Goal: Find specific page/section: Find specific page/section

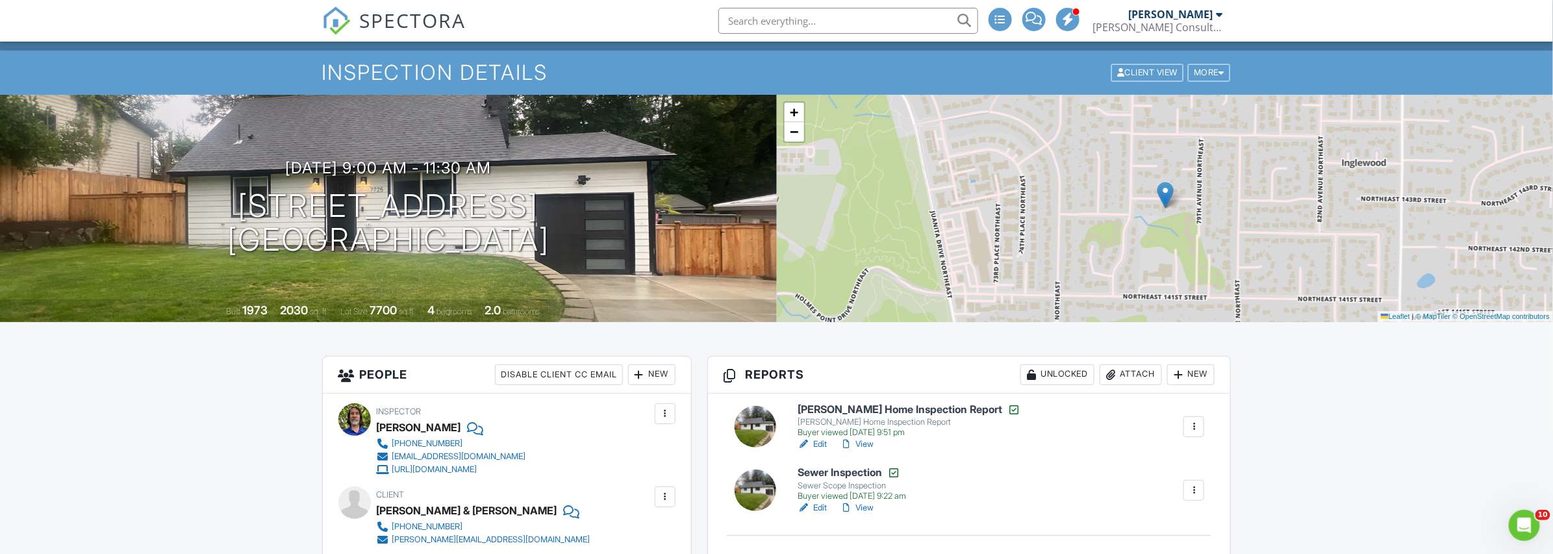
click at [798, 23] on input "text" at bounding box center [848, 21] width 260 height 26
paste input "13114"
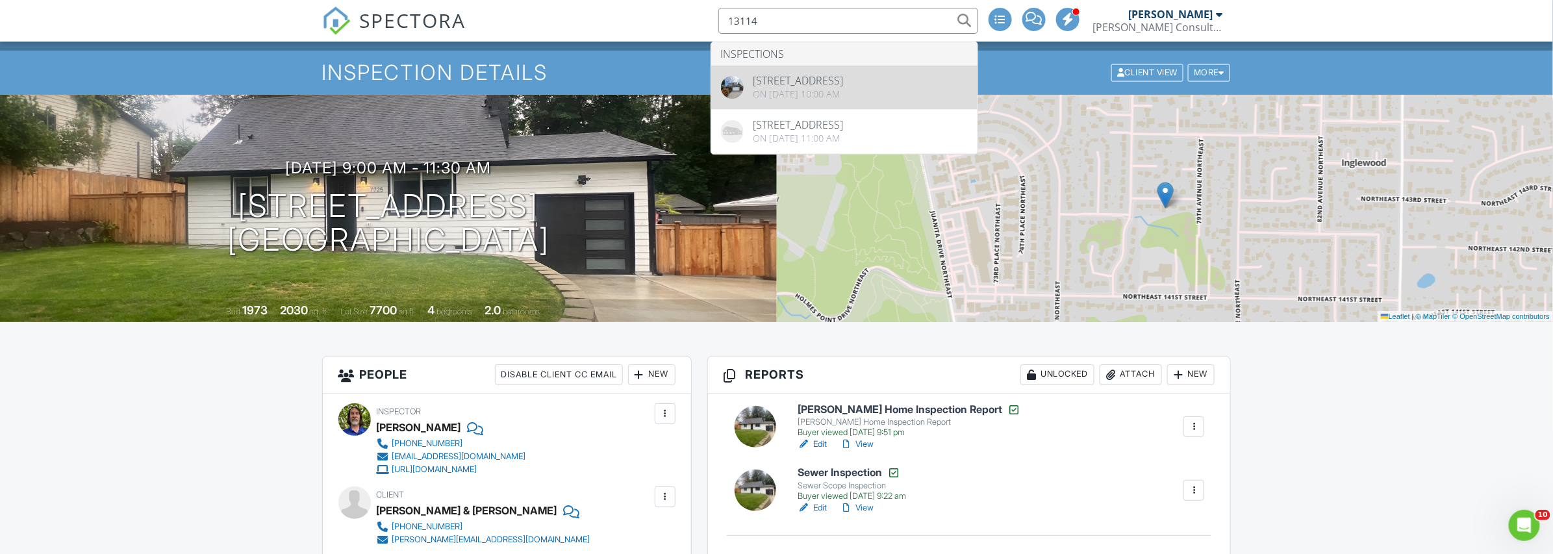
type input "13114"
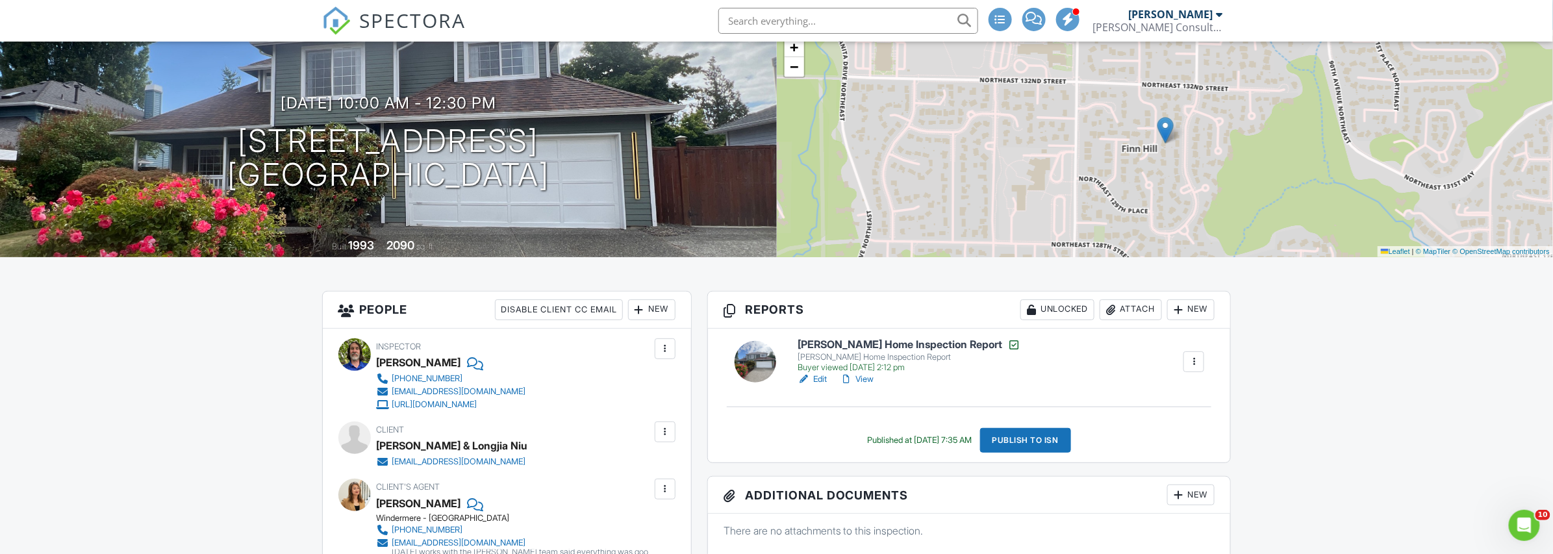
click at [869, 375] on link "View" at bounding box center [857, 379] width 34 height 13
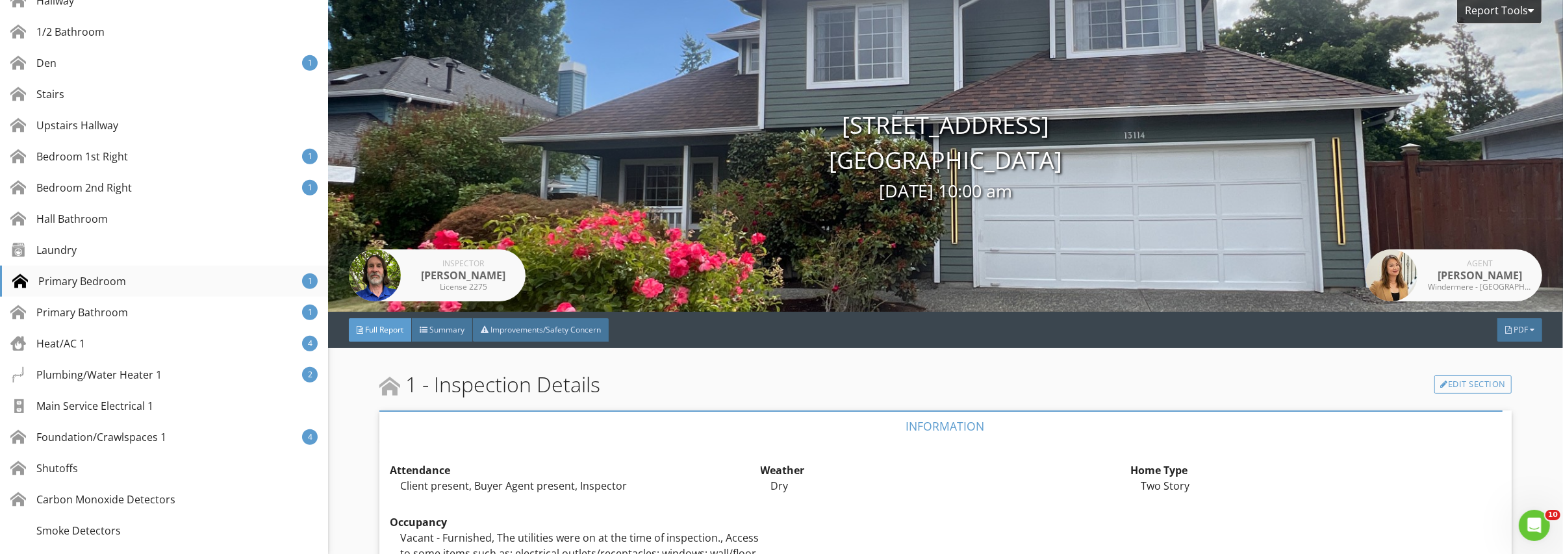
scroll to position [779, 0]
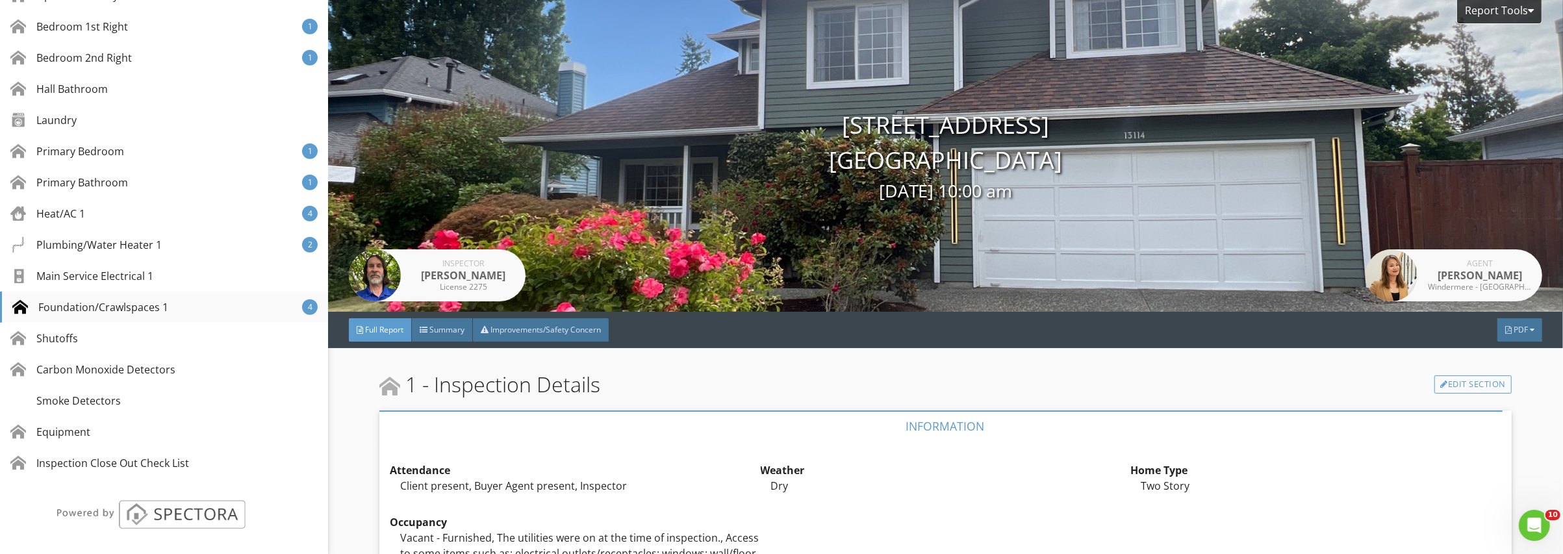
click at [112, 307] on div "Foundation/Crawlspaces 1" at bounding box center [90, 307] width 156 height 16
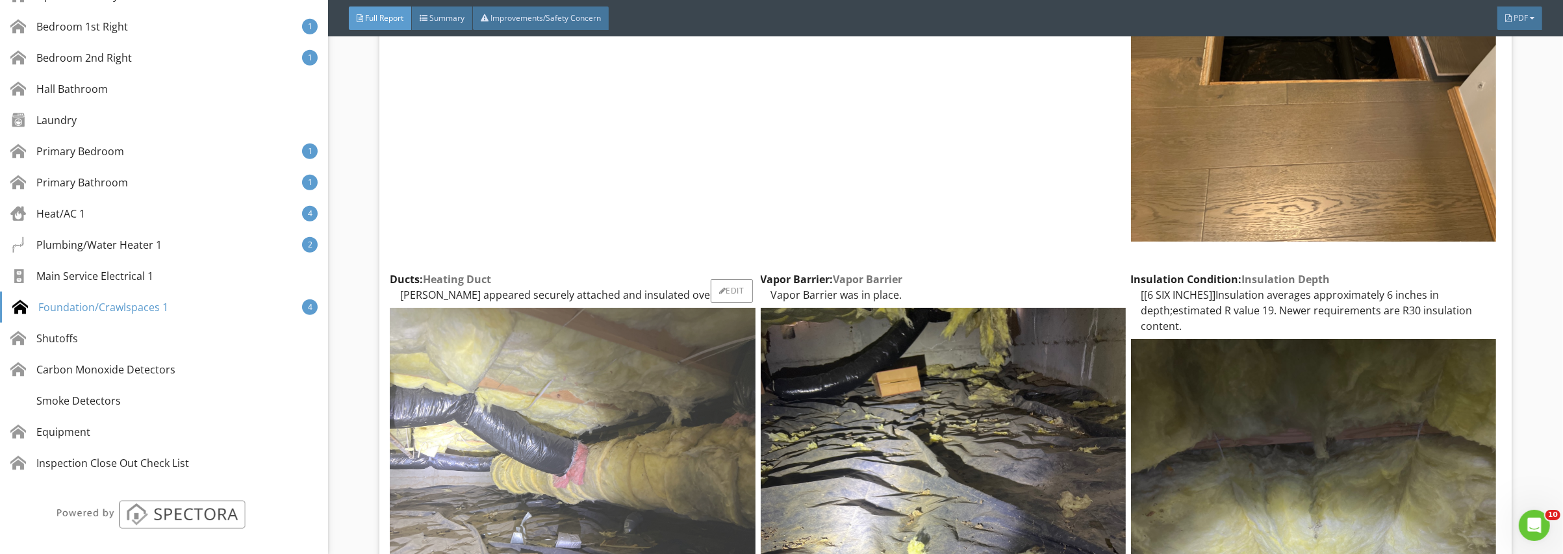
scroll to position [40864, 0]
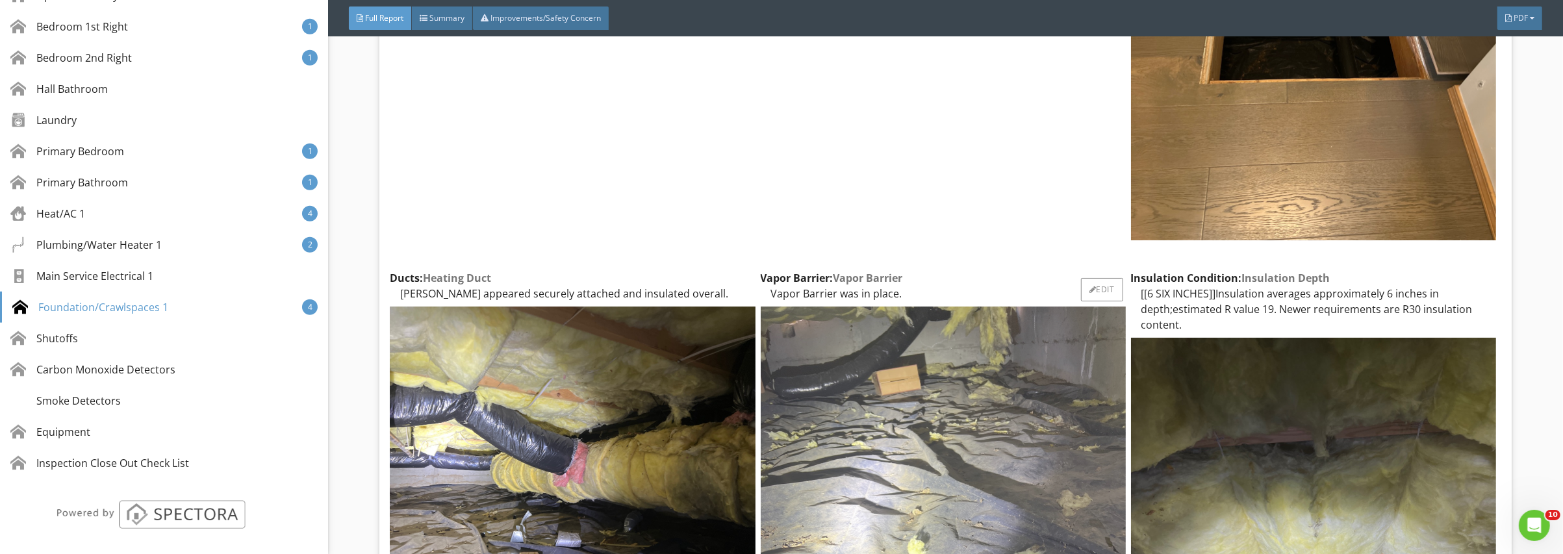
click at [868, 309] on img at bounding box center [943, 550] width 365 height 486
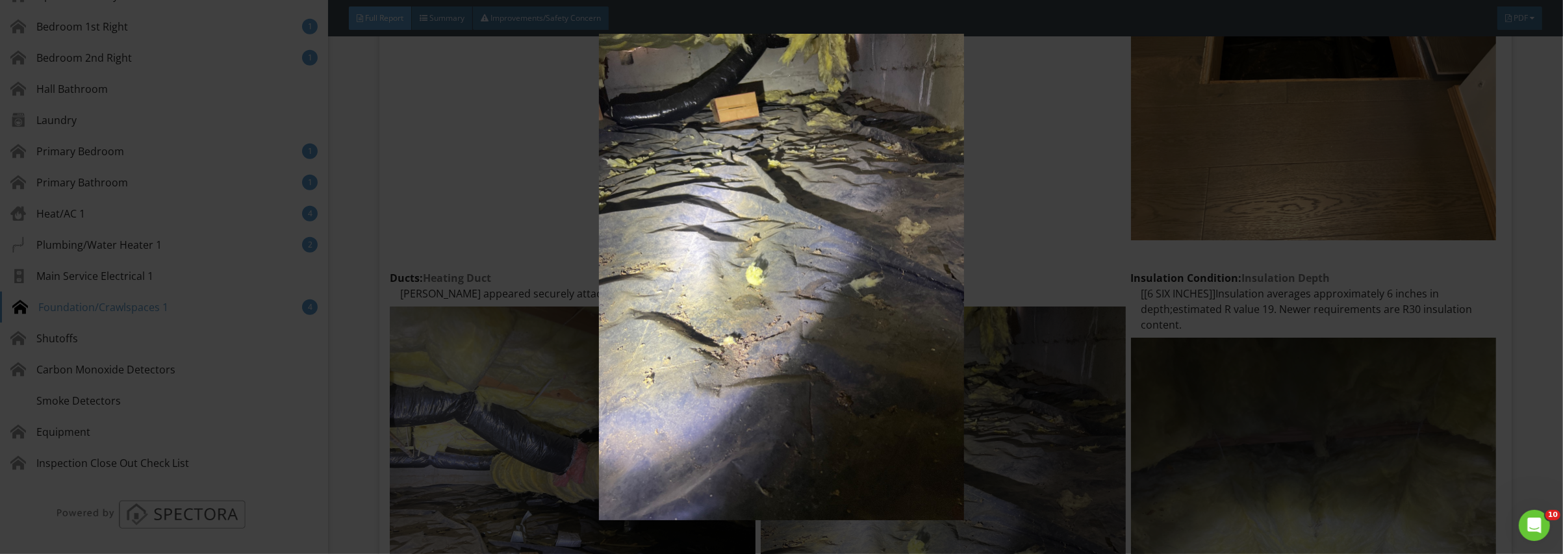
click at [726, 327] on img at bounding box center [781, 277] width 1445 height 487
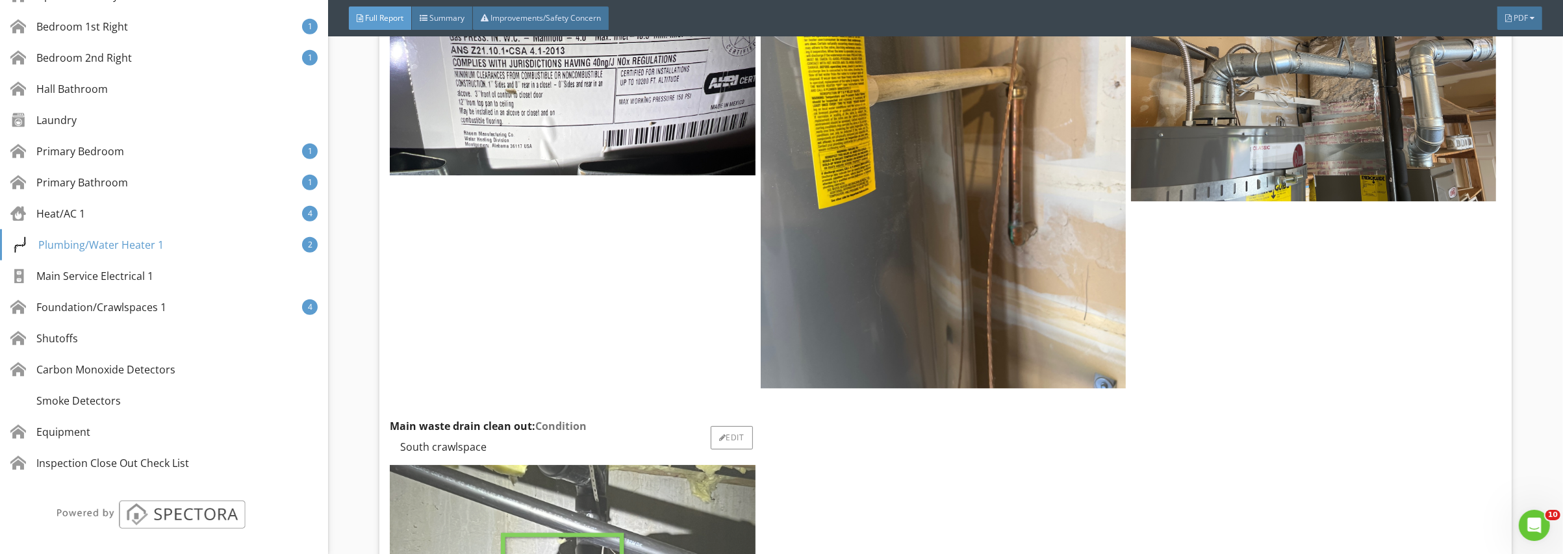
scroll to position [37125, 0]
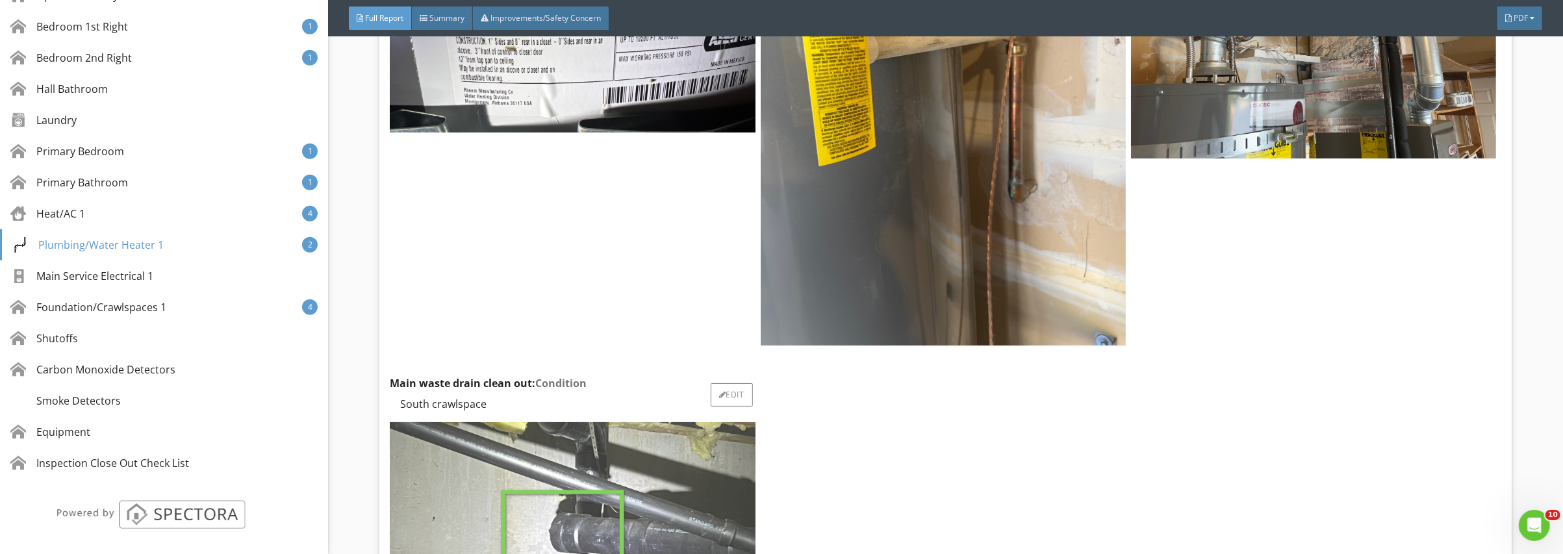
click at [572, 422] on img at bounding box center [572, 559] width 365 height 274
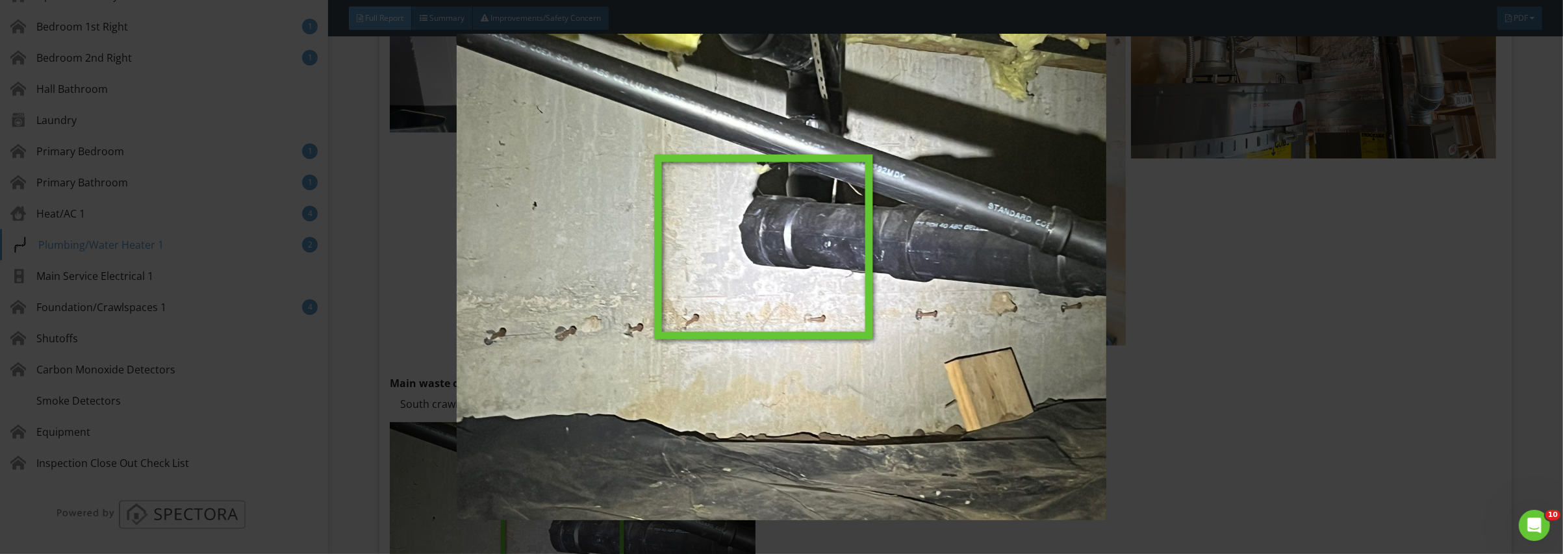
click at [772, 276] on img at bounding box center [781, 277] width 1445 height 487
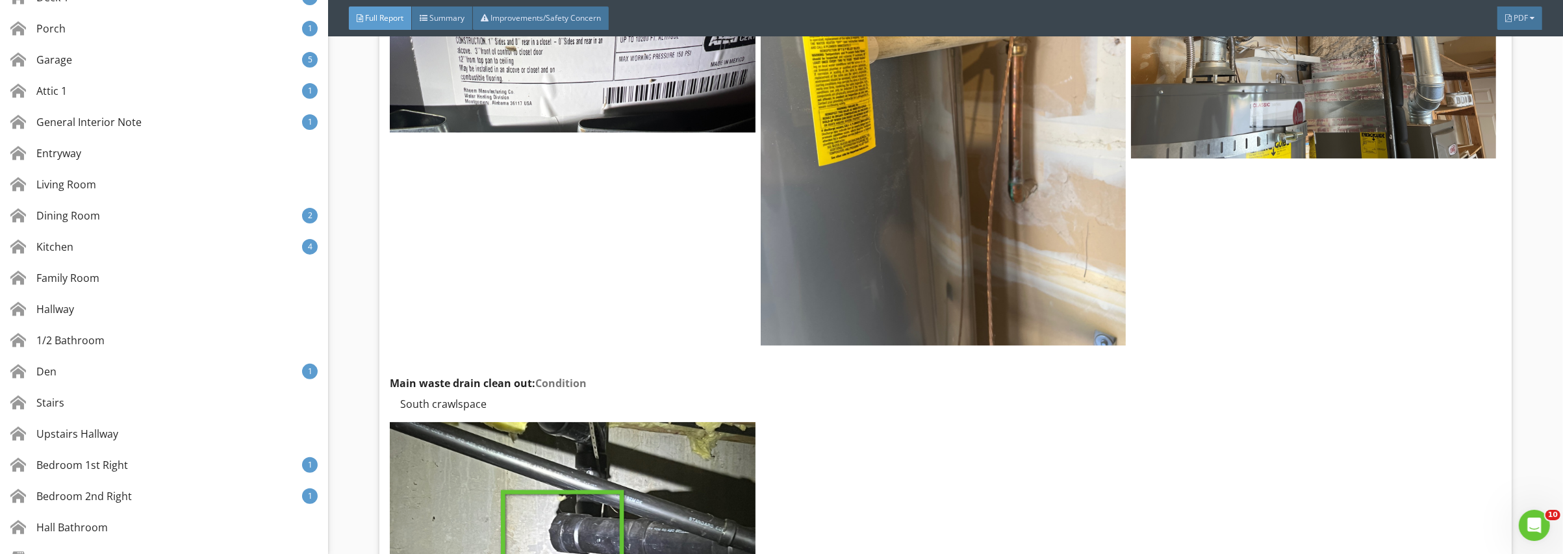
scroll to position [0, 0]
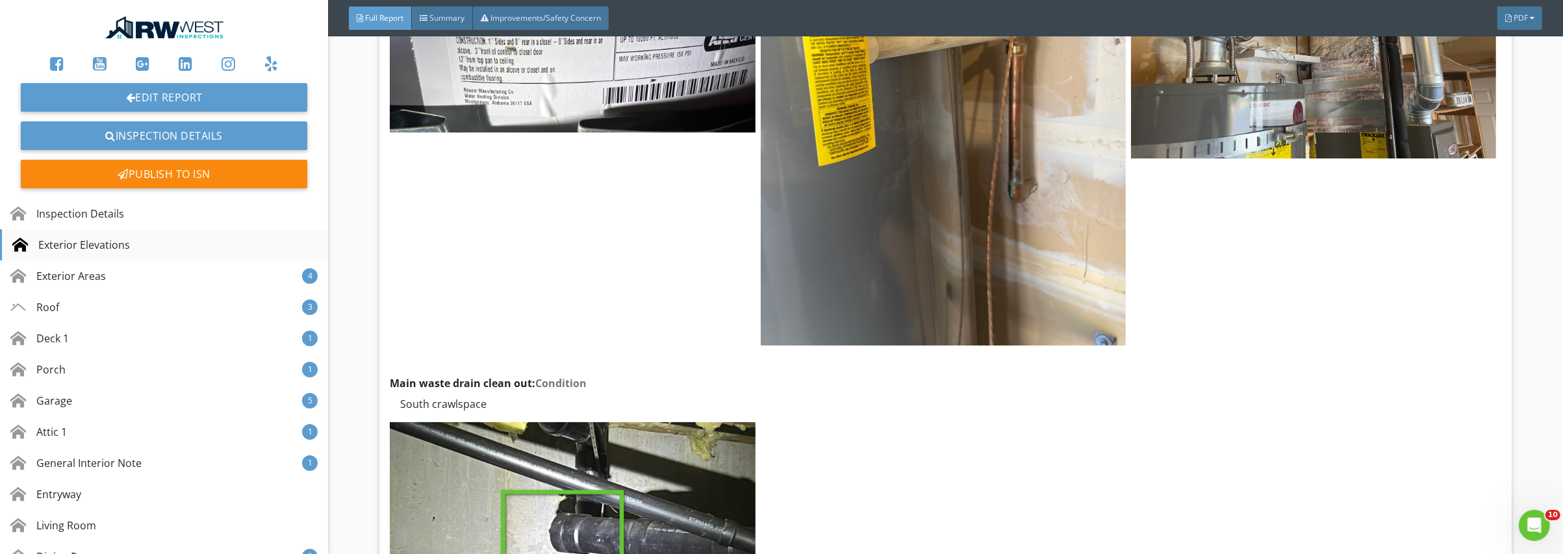
click at [93, 238] on div "Exterior Elevations" at bounding box center [71, 245] width 118 height 16
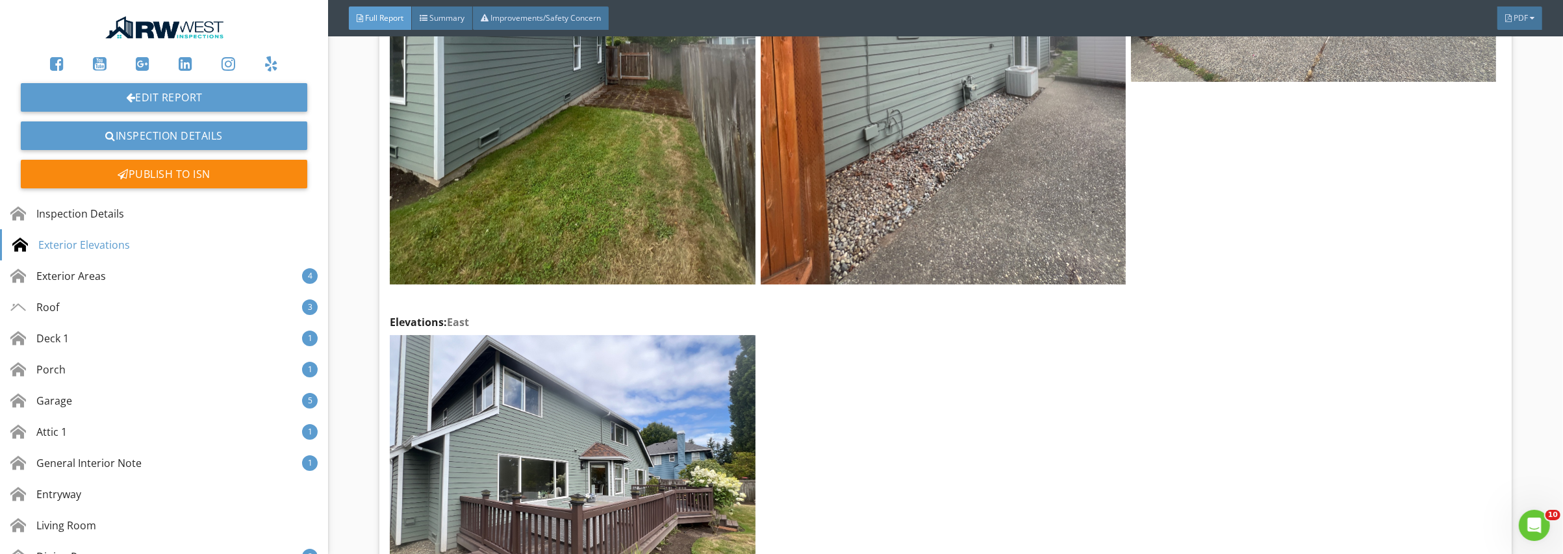
scroll to position [1061, 0]
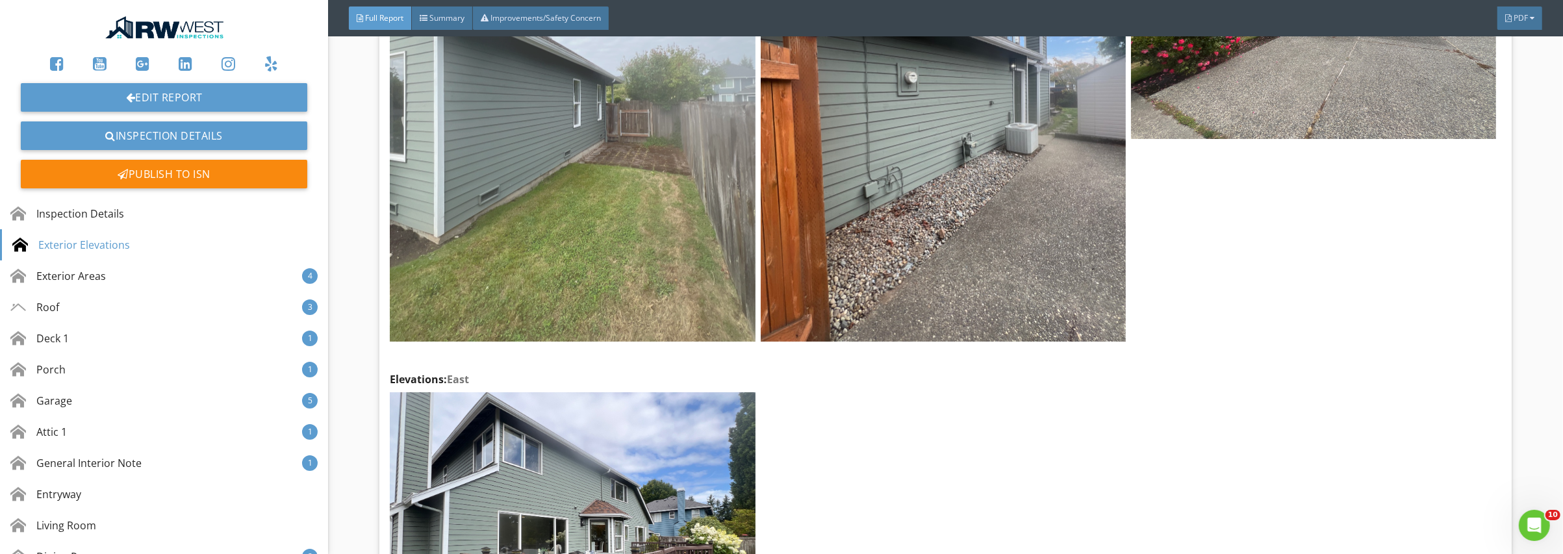
click at [600, 207] on img at bounding box center [572, 98] width 365 height 486
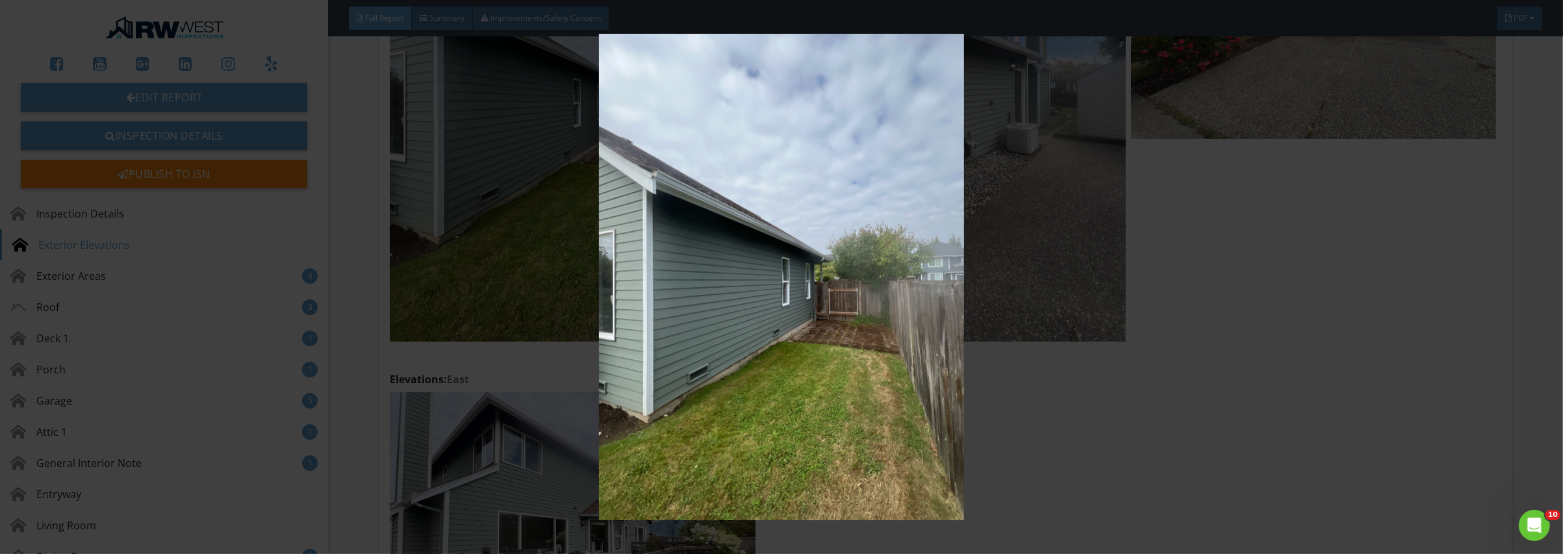
click at [1196, 408] on img at bounding box center [781, 277] width 1445 height 487
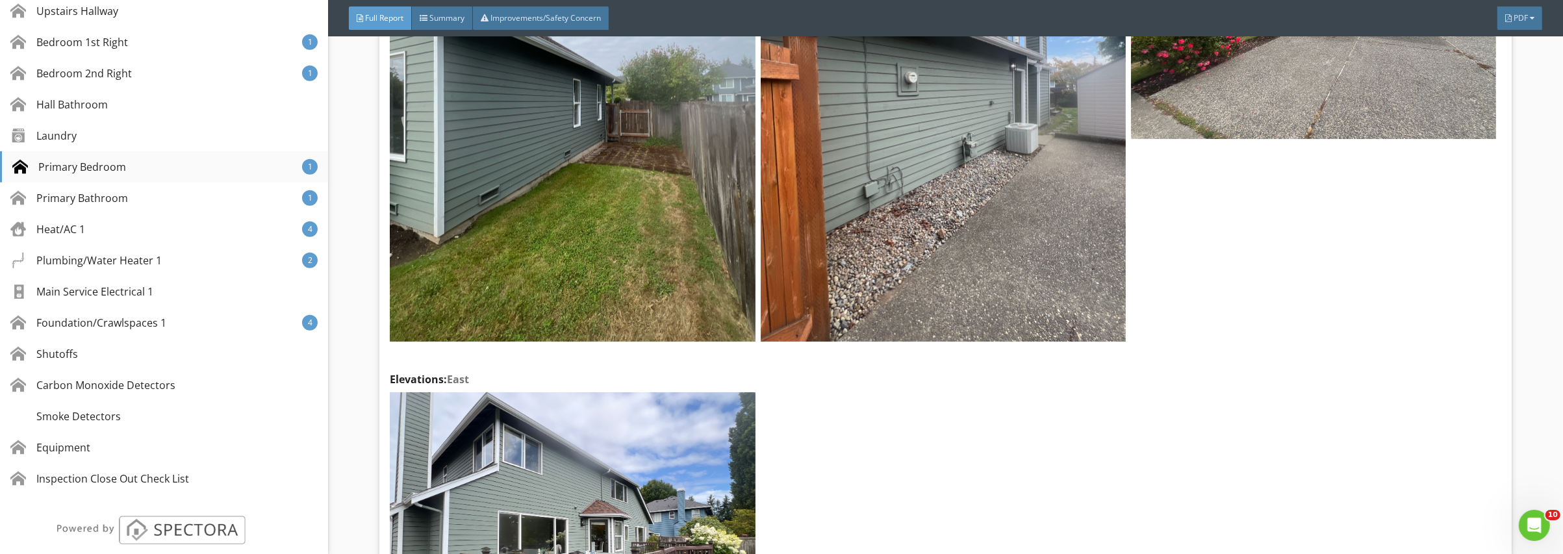
scroll to position [779, 0]
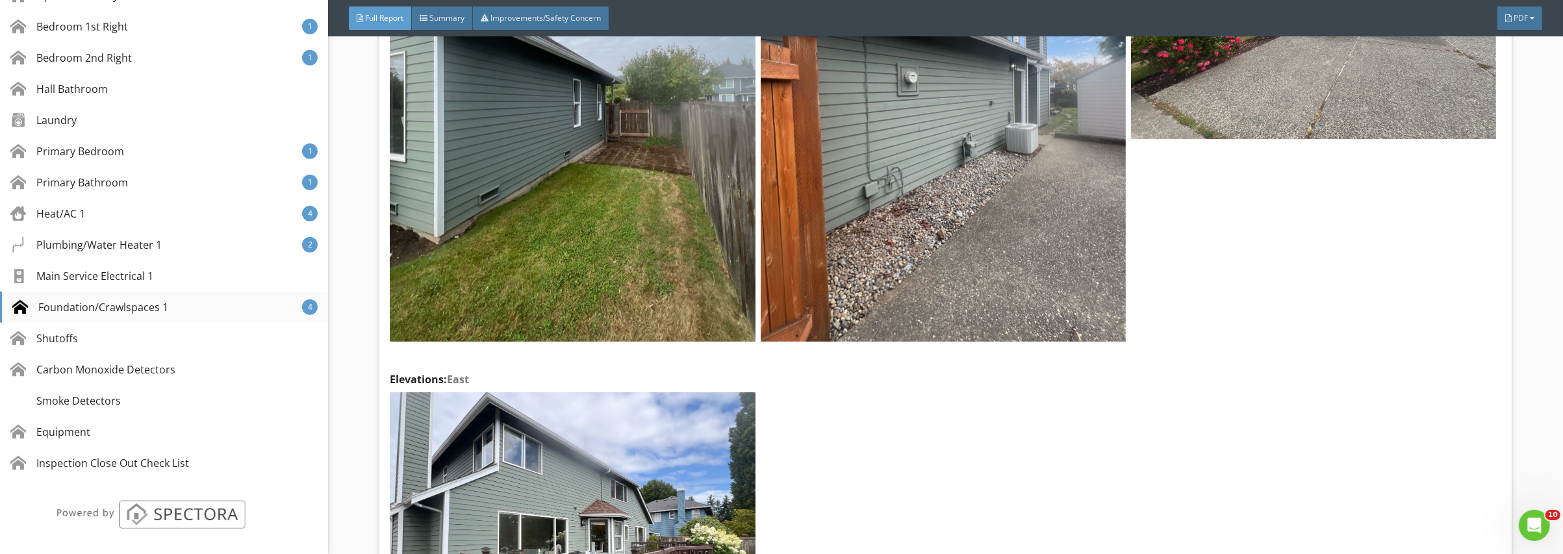
click at [131, 306] on div "Foundation/Crawlspaces 1" at bounding box center [90, 307] width 156 height 16
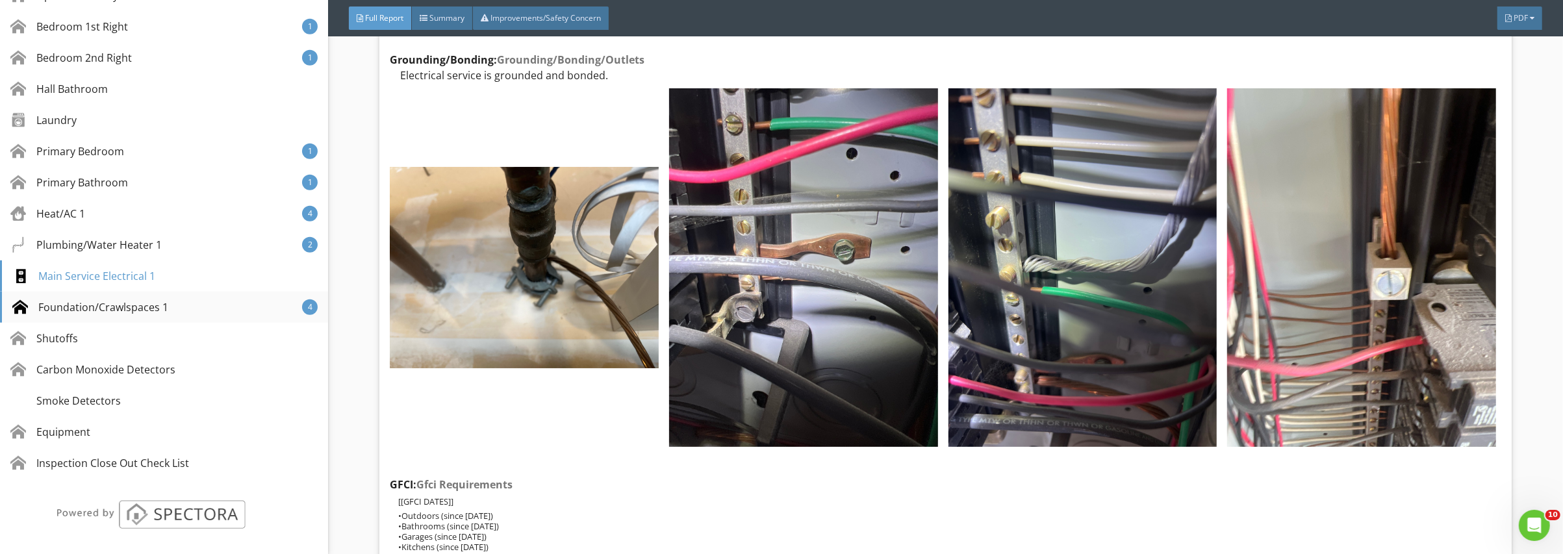
click at [77, 307] on div "Foundation/Crawlspaces 1" at bounding box center [90, 307] width 156 height 16
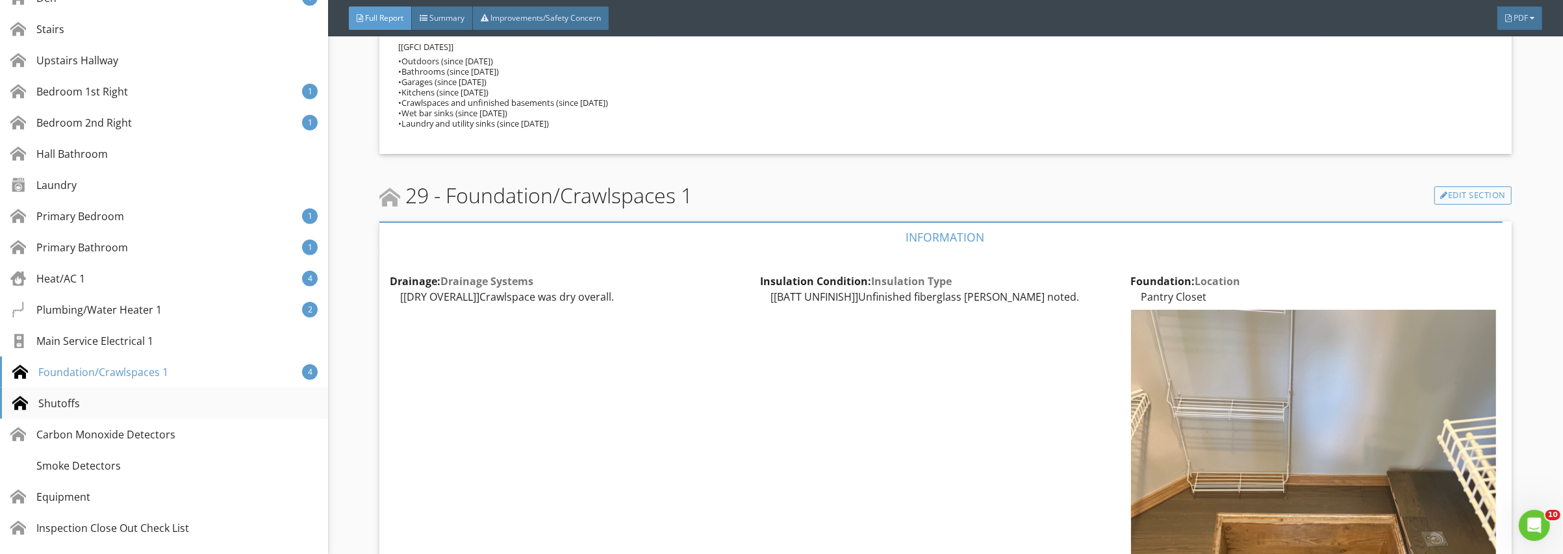
scroll to position [650, 0]
